Goal: Go to known website: Access a specific website the user already knows

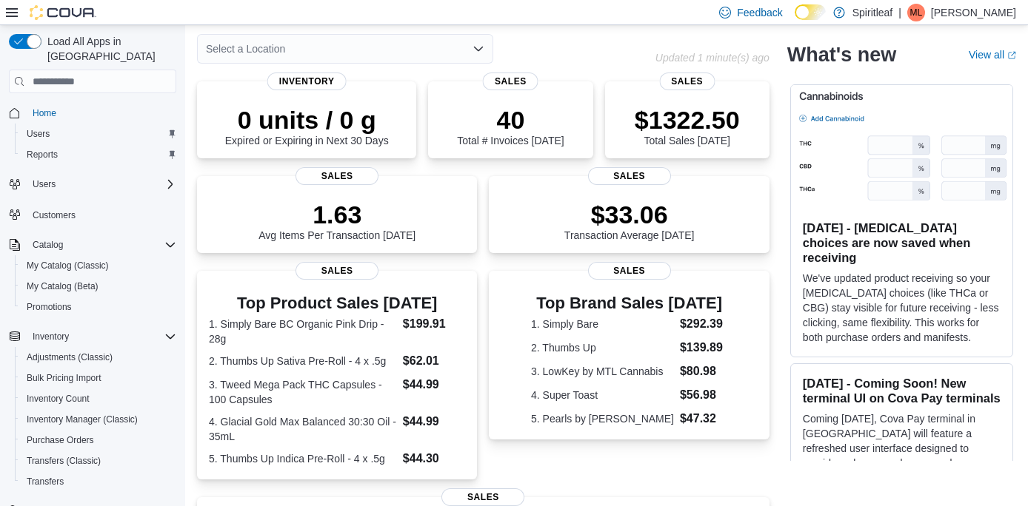
scroll to position [61, 0]
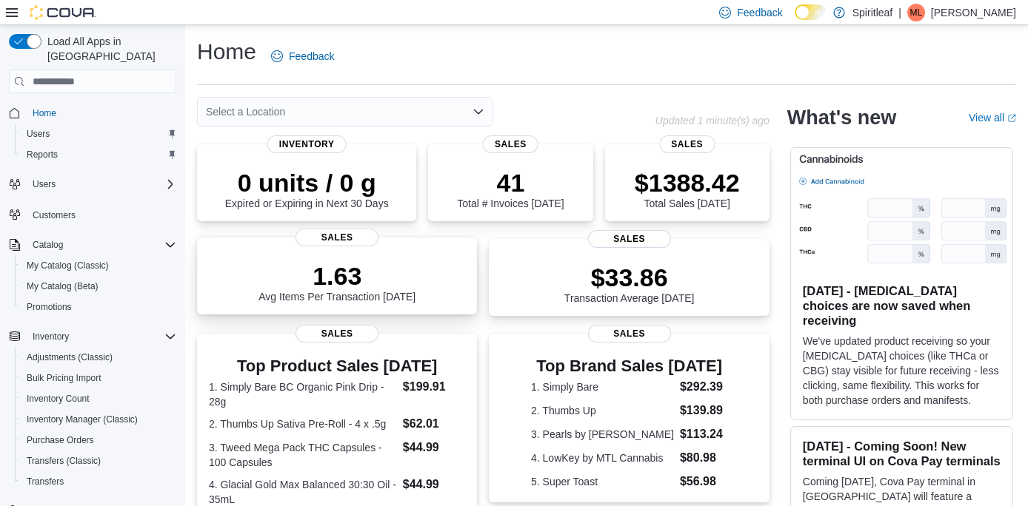
scroll to position [367, 0]
